Goal: Communication & Community: Ask a question

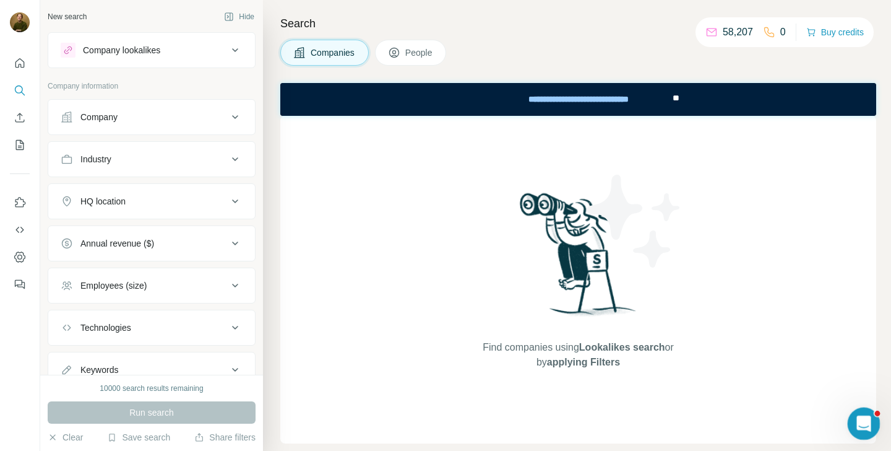
click at [863, 426] on icon "Open Intercom Messenger" at bounding box center [862, 422] width 20 height 20
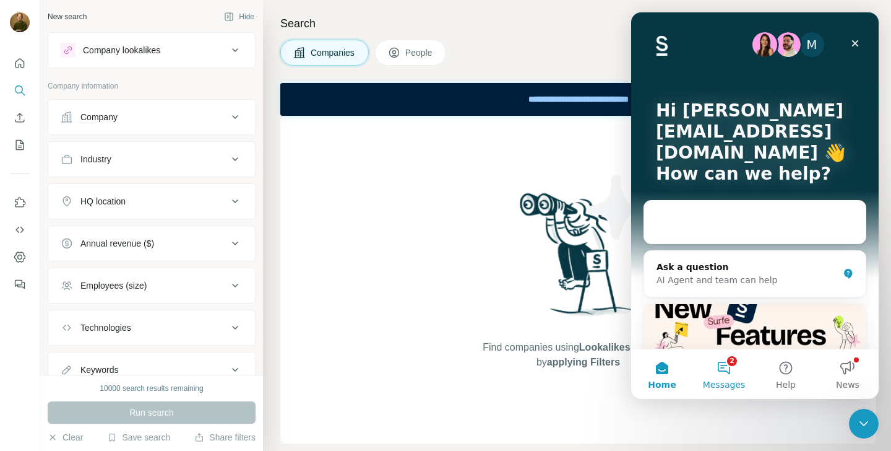
click at [731, 369] on button "2 Messages" at bounding box center [724, 374] width 62 height 50
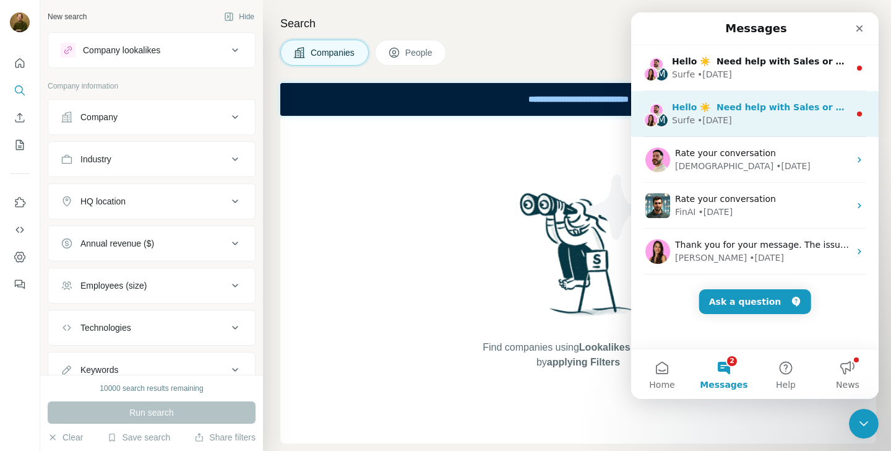
click at [750, 116] on div "Surfe • [DATE]" at bounding box center [761, 120] width 178 height 13
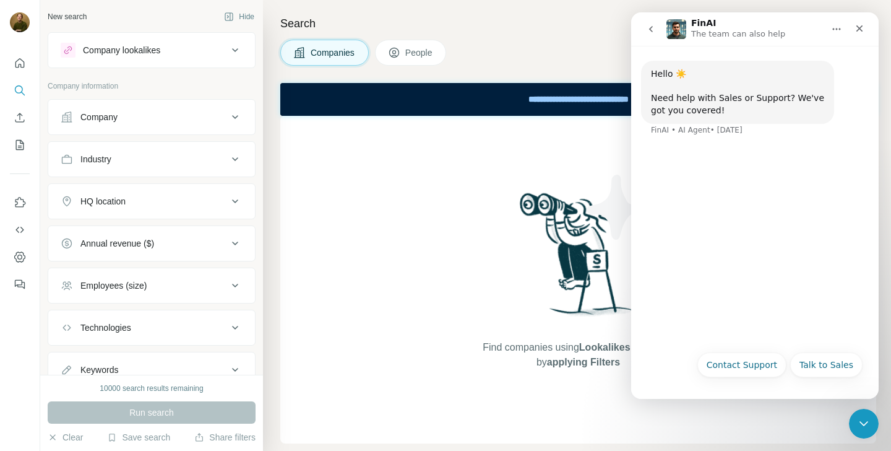
click at [654, 31] on icon "go back" at bounding box center [651, 29] width 10 height 10
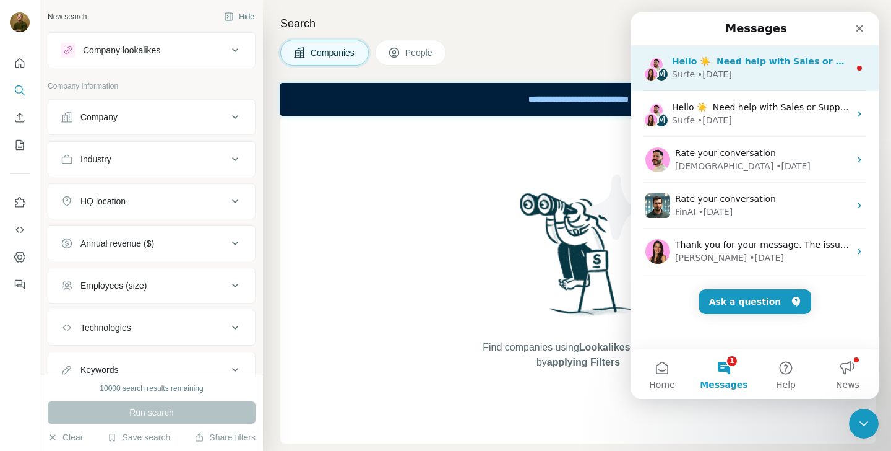
click at [734, 64] on span "Hello ☀️ ​ Need help with Sales or Support? We've got you covered!" at bounding box center [835, 61] width 326 height 10
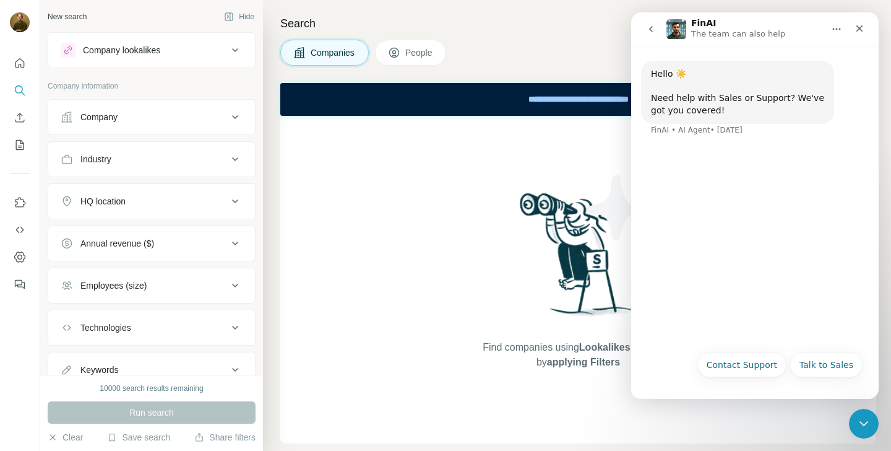
click at [653, 26] on icon "go back" at bounding box center [651, 29] width 10 height 10
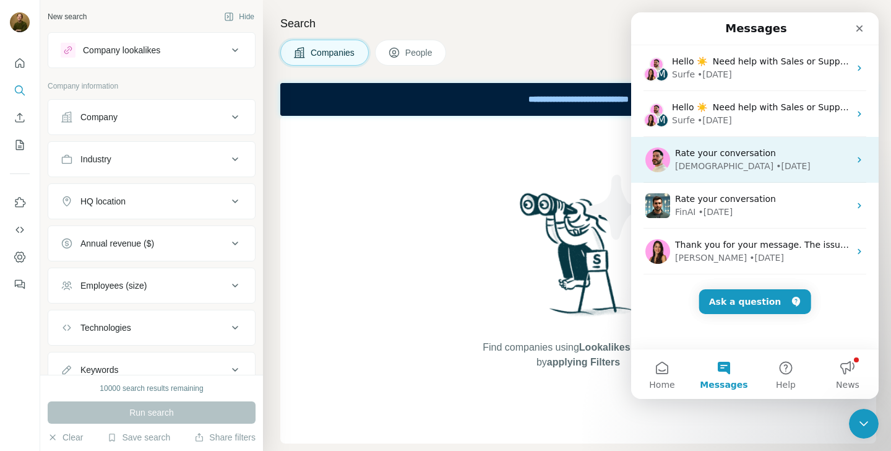
click at [734, 150] on span "Rate your conversation" at bounding box center [725, 153] width 101 height 10
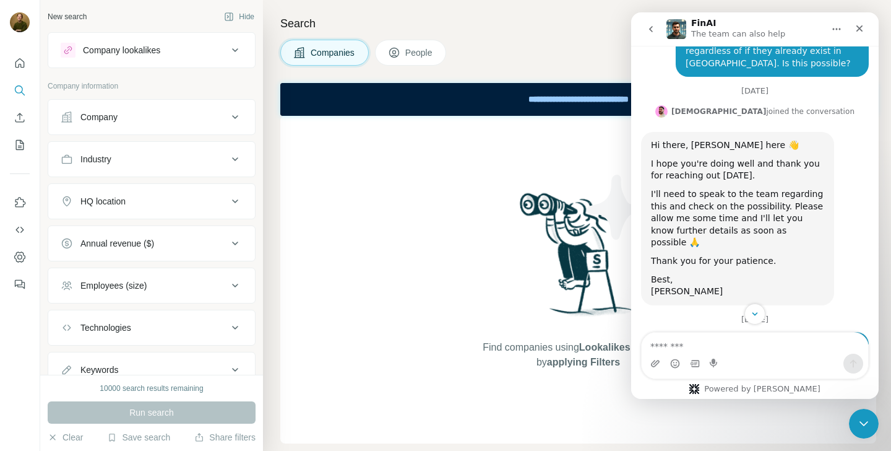
scroll to position [777, 0]
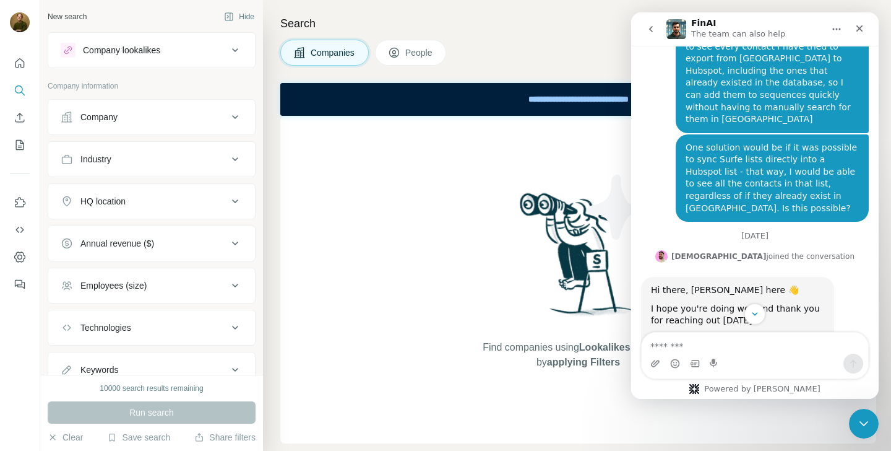
click at [651, 30] on icon "go back" at bounding box center [651, 29] width 4 height 6
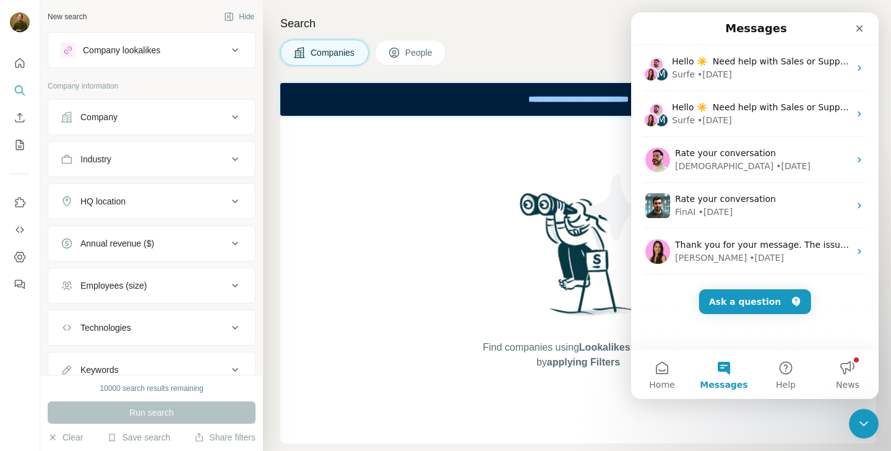
scroll to position [0, 0]
click at [754, 302] on button "Ask a question" at bounding box center [755, 301] width 112 height 25
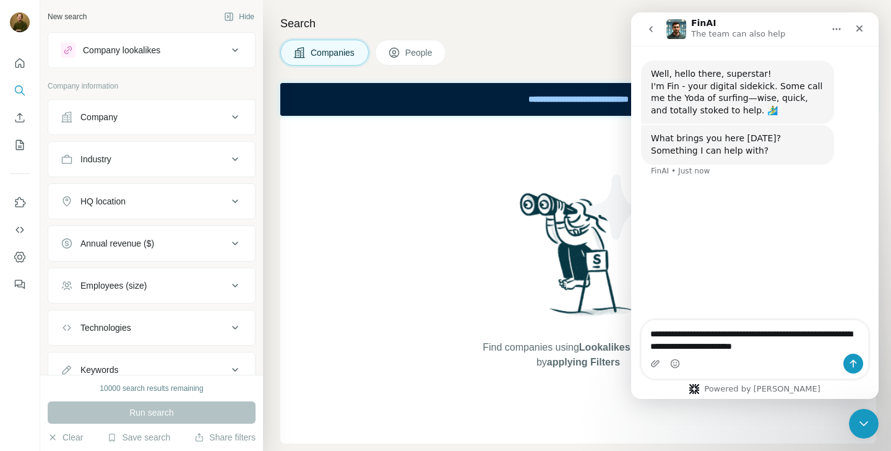
type textarea "**********"
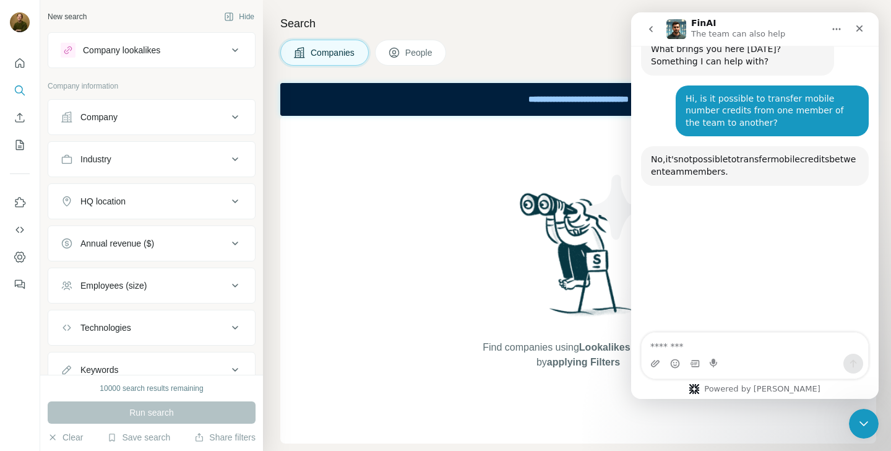
scroll to position [131, 0]
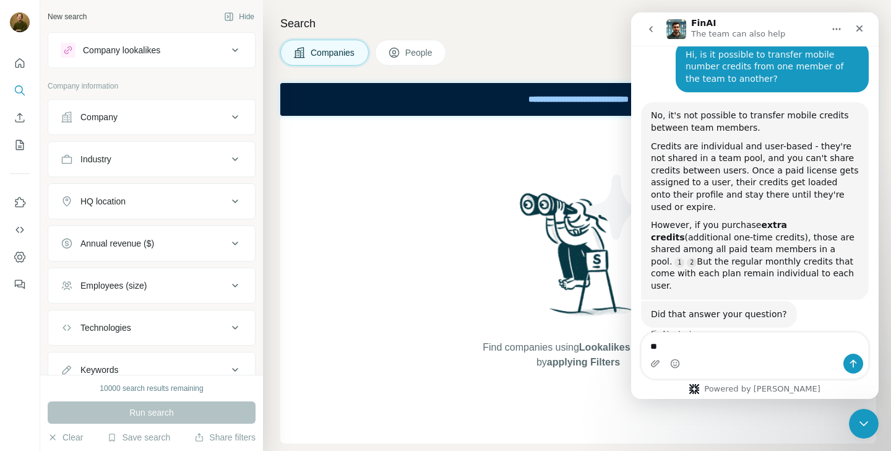
type textarea "***"
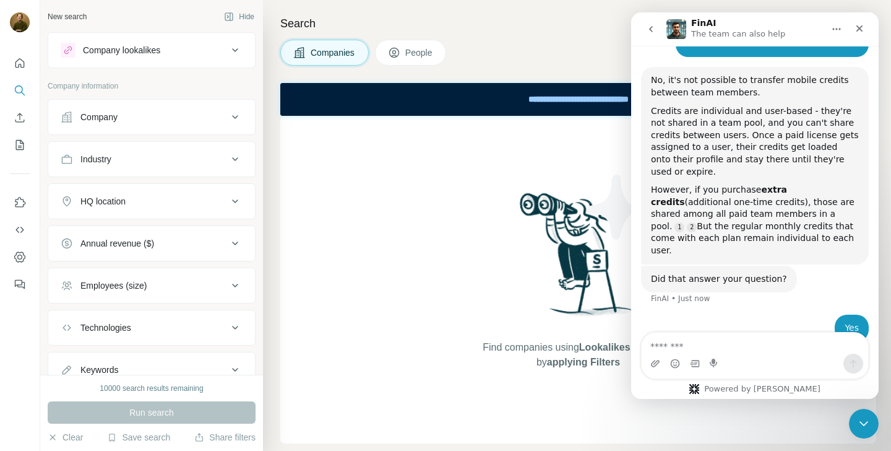
click at [323, 254] on div "Find companies using Lookalikes search or by applying Filters" at bounding box center [578, 279] width 596 height 327
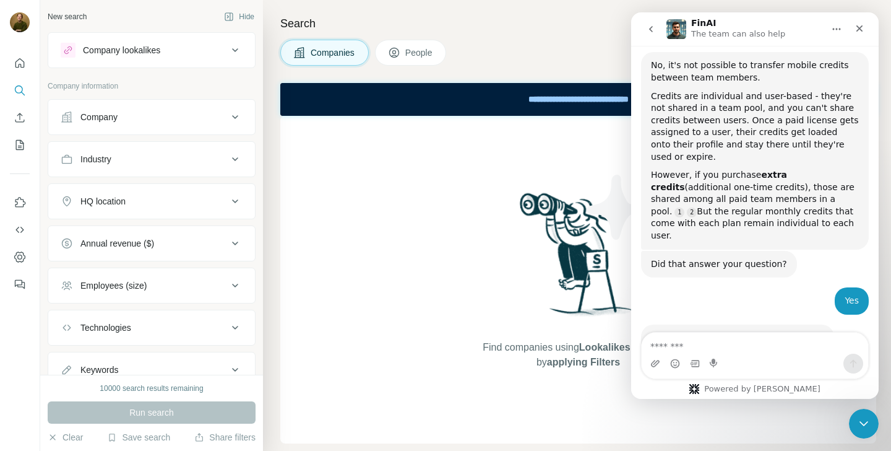
scroll to position [318, 0]
